Goal: Transaction & Acquisition: Purchase product/service

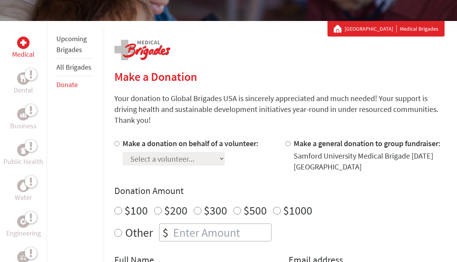
scroll to position [123, 0]
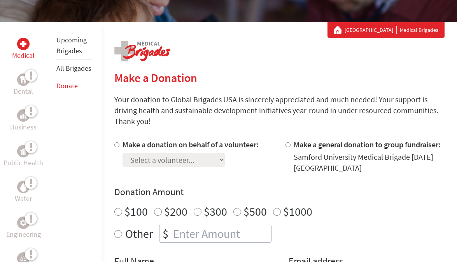
click at [213, 161] on div "Select a volunteer... [PERSON_NAME] [PERSON_NAME] [PERSON_NAME] [PERSON_NAME] […" at bounding box center [190, 158] width 136 height 17
click at [115, 147] on input "Make a donation on behalf of a volunteer:" at bounding box center [116, 144] width 5 height 5
radio input "true"
click at [171, 158] on select "Select a volunteer... [PERSON_NAME] [PERSON_NAME] [PERSON_NAME] [PERSON_NAME] […" at bounding box center [173, 160] width 102 height 14
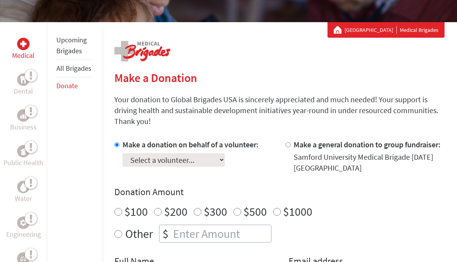
click at [226, 37] on div "Make a Donation Your donation to Global Brigades USA is sincerely appreciated a…" at bounding box center [279, 258] width 330 height 472
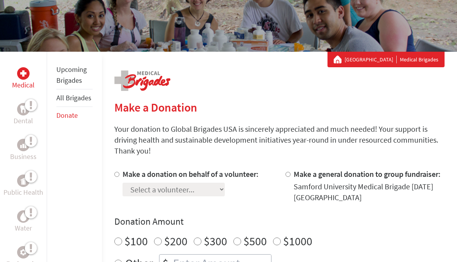
scroll to position [98, 0]
